Goal: Information Seeking & Learning: Check status

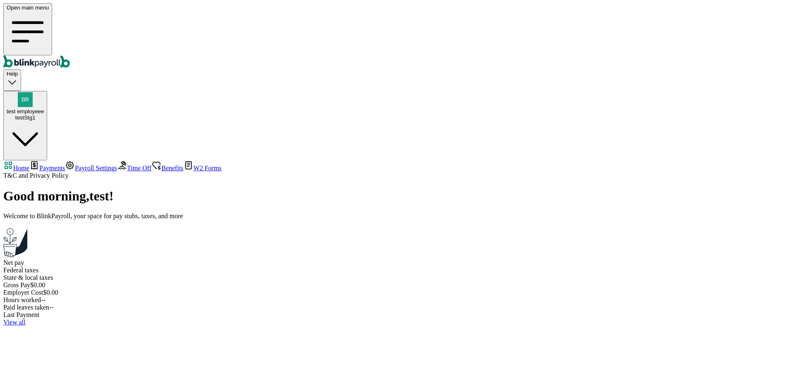
select select "2025"
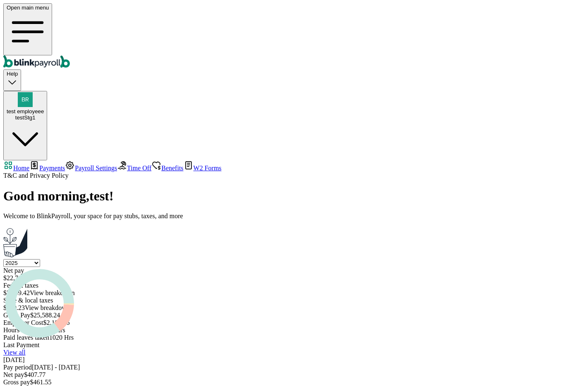
click at [65, 165] on link "Payroll Settings" at bounding box center [91, 168] width 52 height 7
click at [39, 165] on span "Payments" at bounding box center [52, 168] width 26 height 7
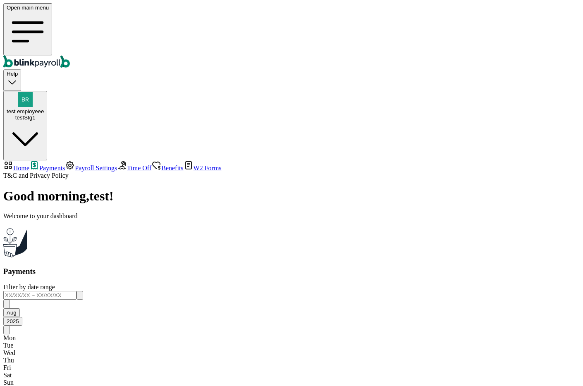
click at [117, 165] on link "Time Off" at bounding box center [134, 168] width 34 height 7
click at [61, 165] on span "Payments" at bounding box center [52, 168] width 26 height 7
click at [77, 165] on span "Payroll Settings" at bounding box center [96, 168] width 42 height 7
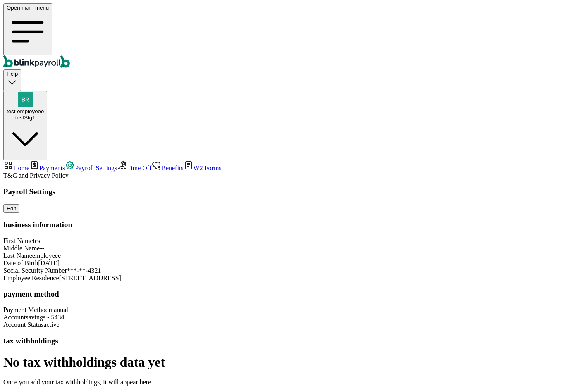
click at [65, 165] on link "Payments" at bounding box center [47, 168] width 36 height 7
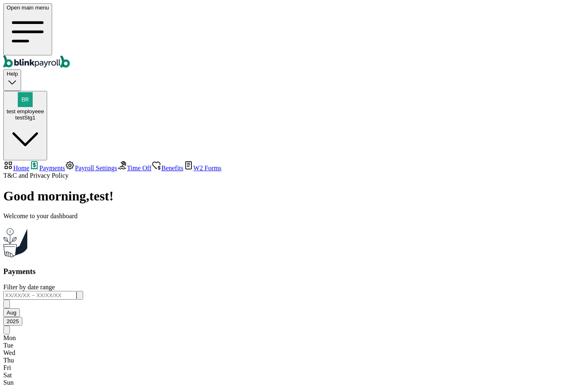
click at [68, 165] on link "Payroll Settings" at bounding box center [91, 168] width 52 height 7
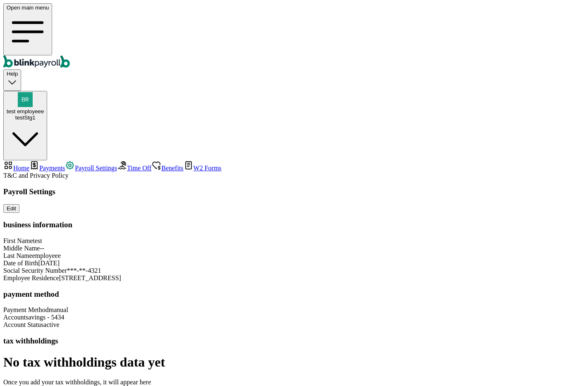
click at [65, 165] on link "Payments" at bounding box center [47, 168] width 36 height 7
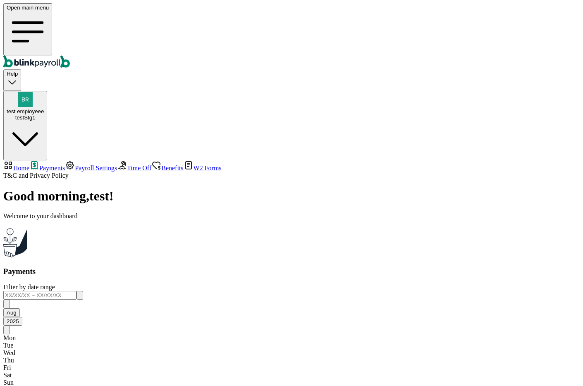
click at [127, 165] on span "Time Off" at bounding box center [139, 168] width 24 height 7
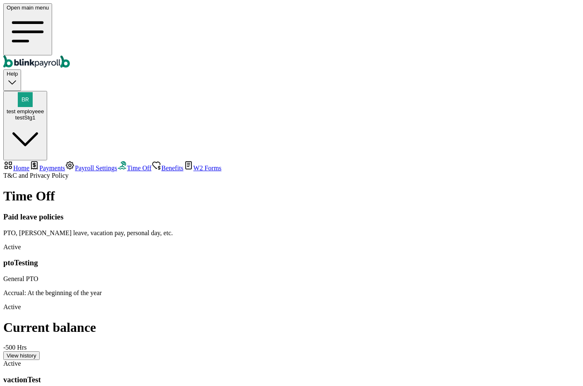
click at [62, 165] on span "Payments" at bounding box center [52, 168] width 26 height 7
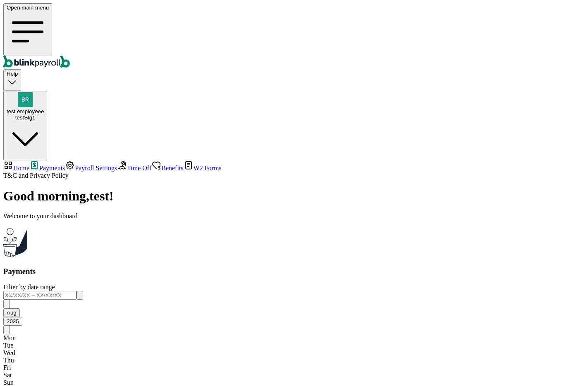
click at [65, 165] on span "Payments" at bounding box center [52, 168] width 26 height 7
click at [75, 165] on span "Payroll Settings" at bounding box center [96, 168] width 42 height 7
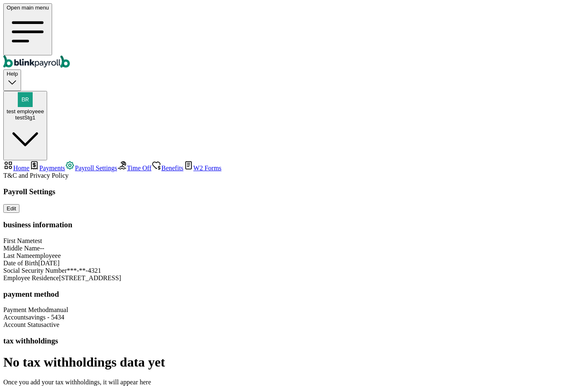
click at [65, 165] on span "Payments" at bounding box center [52, 168] width 26 height 7
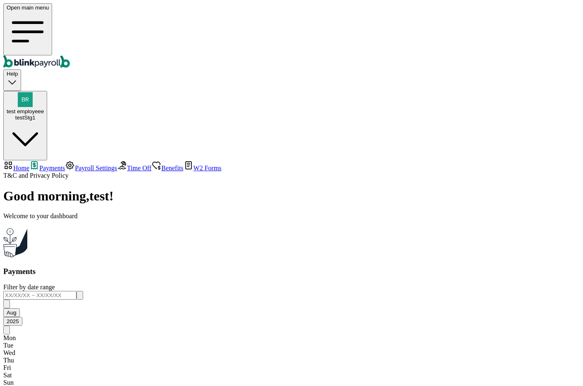
click at [79, 165] on span "Payroll Settings" at bounding box center [96, 168] width 42 height 7
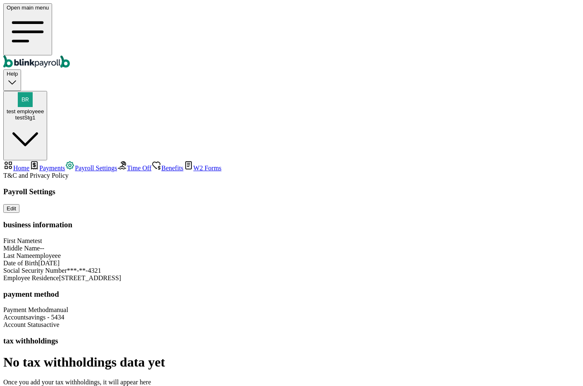
click at [79, 160] on nav "Home Payments Payroll Settings Time Off Benefits W2 Forms T&C and Privacy Policy" at bounding box center [291, 169] width 576 height 19
click at [65, 165] on link "Payments" at bounding box center [47, 168] width 36 height 7
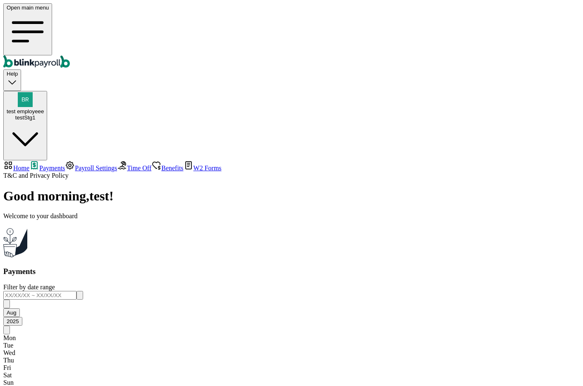
click at [29, 165] on link "Home" at bounding box center [16, 168] width 26 height 7
select select "2025"
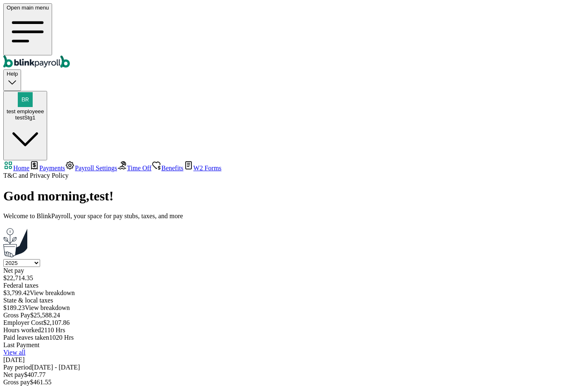
click at [65, 165] on span "Payments" at bounding box center [52, 168] width 26 height 7
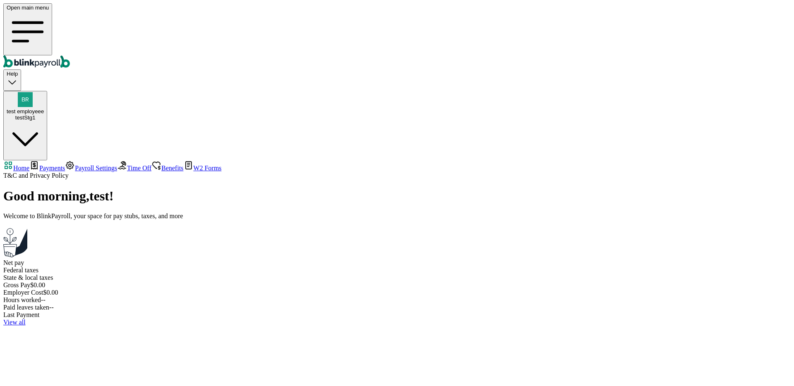
select select "2025"
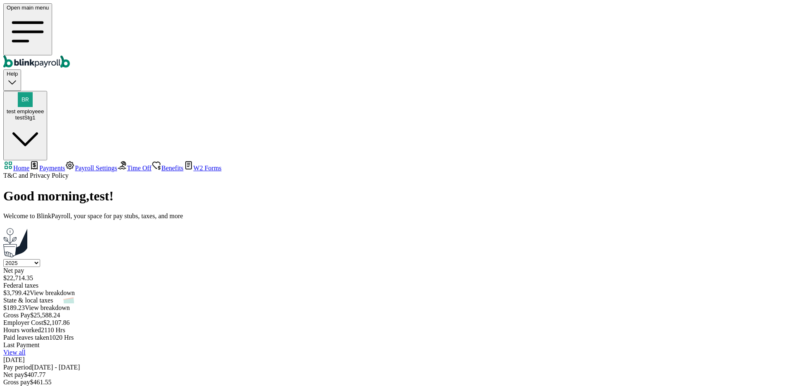
click at [77, 160] on nav "Home Payments Payroll Settings Time Off Benefits W2 Forms T&C and Privacy Policy" at bounding box center [396, 169] width 787 height 19
click at [65, 165] on span "Payments" at bounding box center [52, 168] width 26 height 7
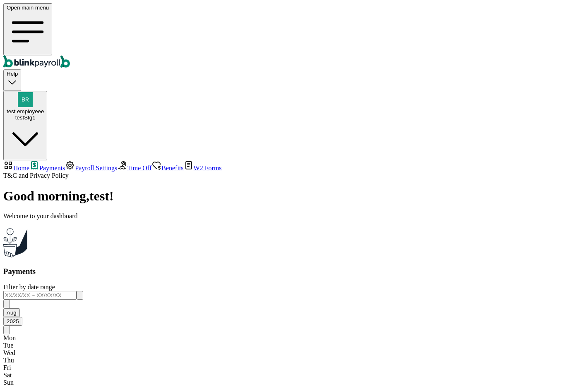
click at [79, 165] on link "Payroll Settings" at bounding box center [91, 168] width 52 height 7
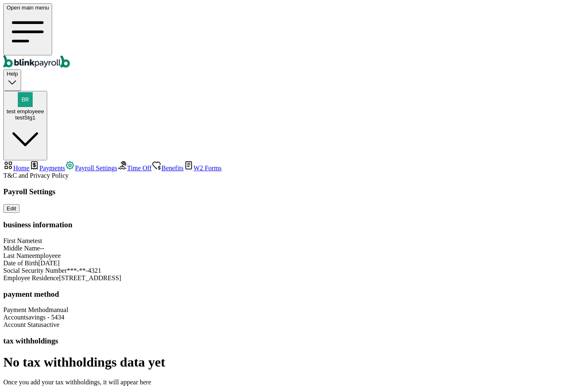
click at [65, 165] on span "Payments" at bounding box center [52, 168] width 26 height 7
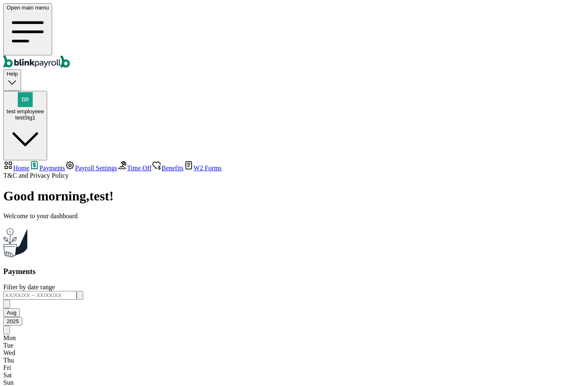
click at [77, 291] on input "text" at bounding box center [39, 295] width 73 height 9
click at [225, 196] on main "Good morning , test ! Welcome to your dashboard Payments Filter by date range […" at bounding box center [290, 308] width 574 height 239
click at [65, 165] on link "Payroll Settings" at bounding box center [91, 168] width 52 height 7
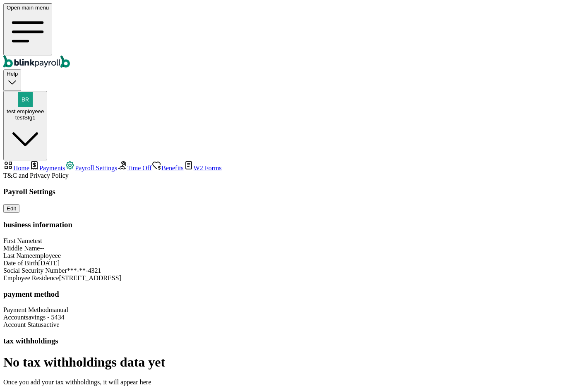
click at [41, 165] on span "Payments" at bounding box center [52, 168] width 26 height 7
